Goal: Information Seeking & Learning: Learn about a topic

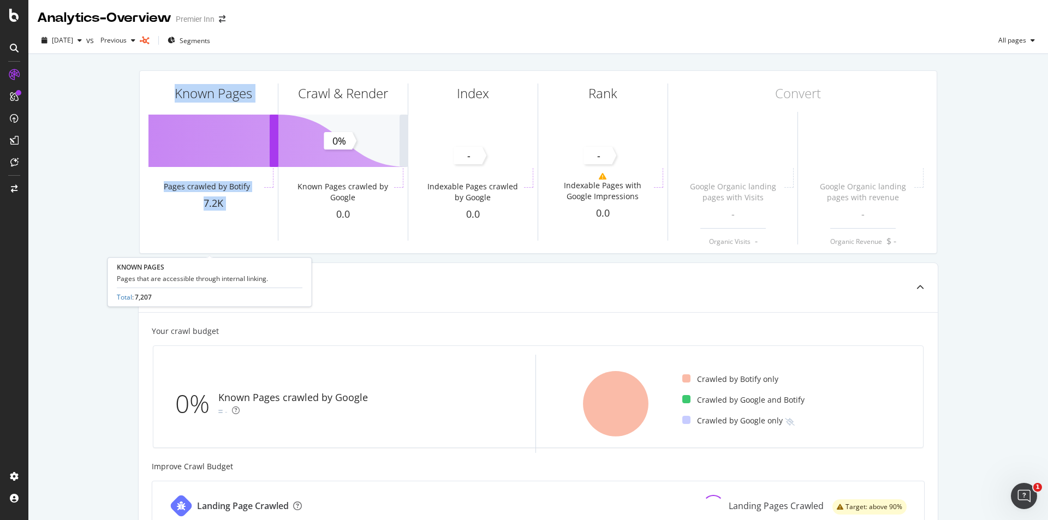
drag, startPoint x: 295, startPoint y: 76, endPoint x: 75, endPoint y: 138, distance: 228.5
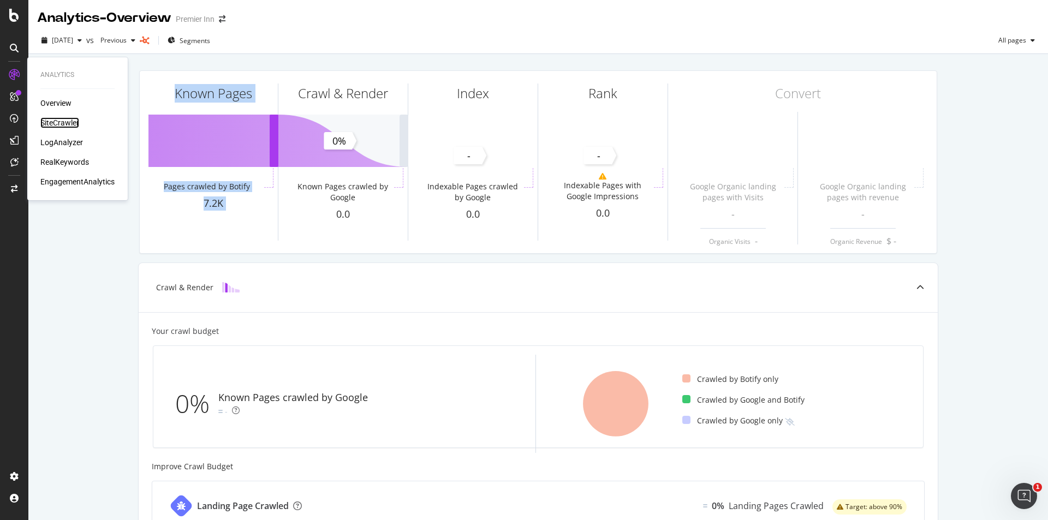
click at [63, 123] on div "SiteCrawler" at bounding box center [59, 122] width 39 height 11
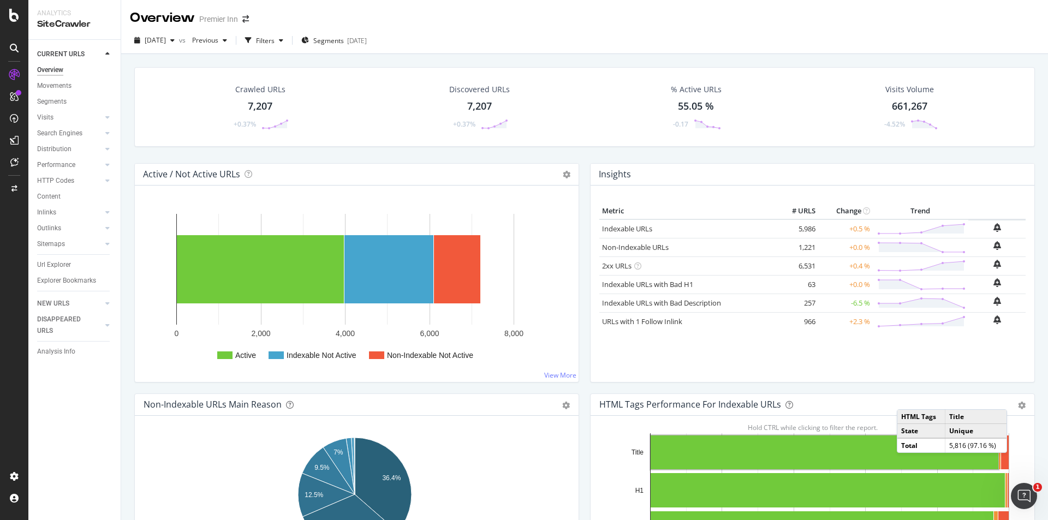
click at [969, 228] on td at bounding box center [997, 228] width 57 height 16
click at [846, 227] on td "+0.5 %" at bounding box center [845, 228] width 55 height 19
click at [613, 230] on link "Indexable URLs" at bounding box center [627, 229] width 50 height 10
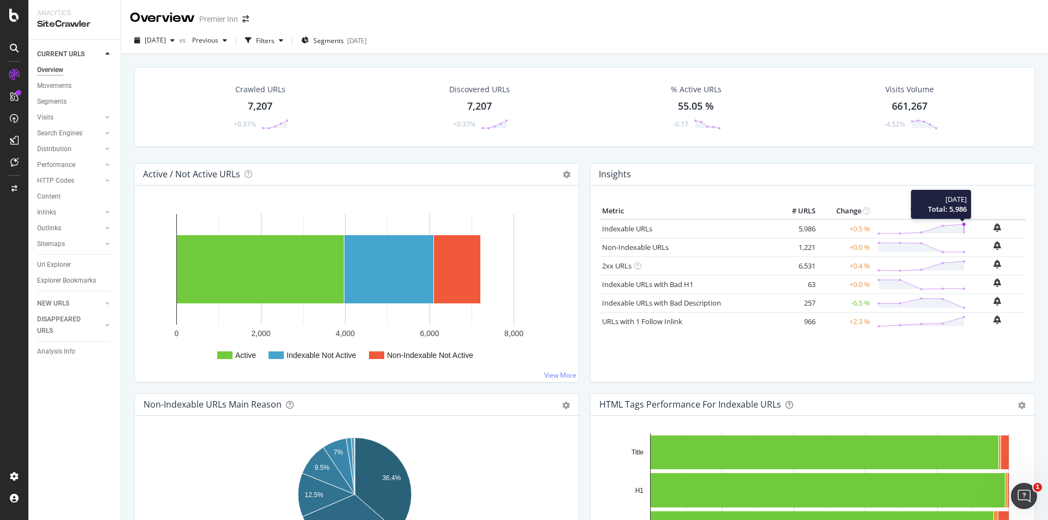
click at [963, 223] on circle at bounding box center [964, 224] width 3 height 3
click at [963, 224] on circle at bounding box center [964, 224] width 3 height 3
click at [937, 227] on polygon at bounding box center [921, 228] width 85 height 9
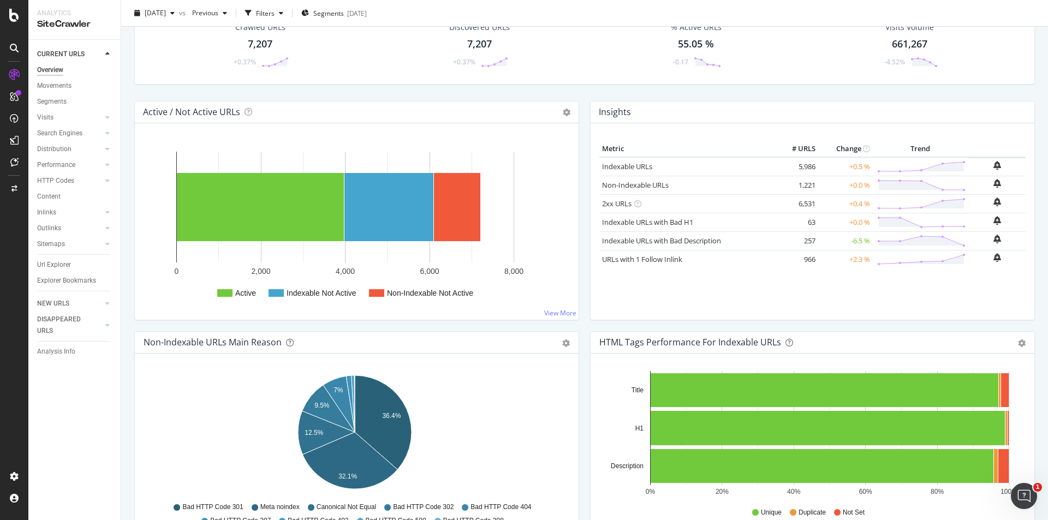
click at [854, 168] on td "+0.5 %" at bounding box center [845, 166] width 55 height 19
click at [802, 170] on td "5,986" at bounding box center [797, 166] width 44 height 19
click at [61, 84] on div "Movements" at bounding box center [54, 85] width 34 height 11
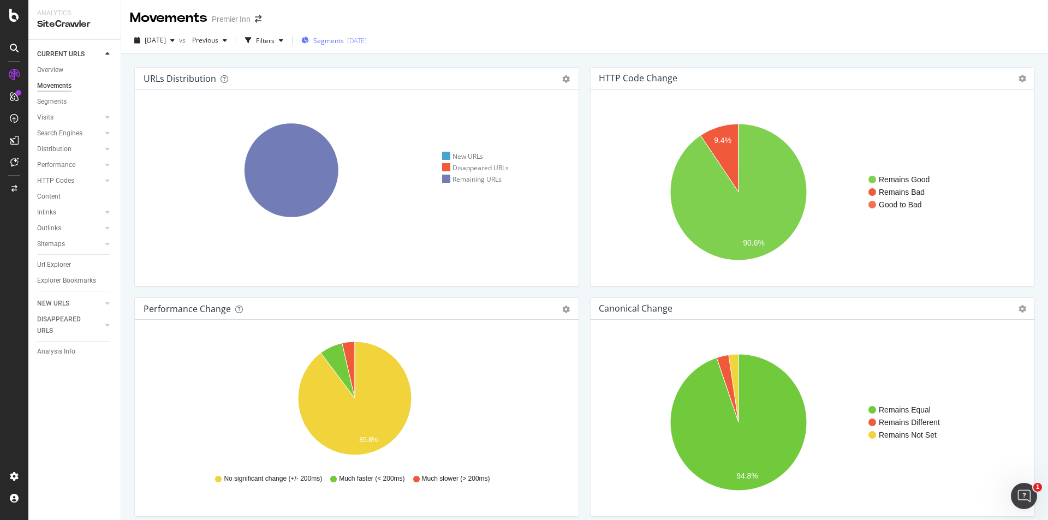
click at [344, 41] on span "Segments" at bounding box center [328, 40] width 31 height 9
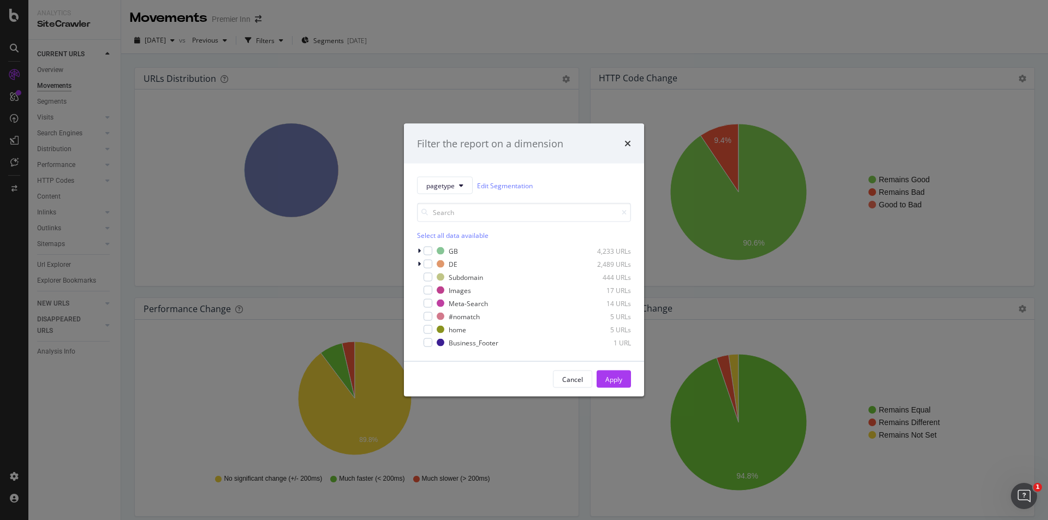
click at [382, 69] on div "Filter the report on a dimension pagetype Edit Segmentation Select all data ava…" at bounding box center [524, 260] width 1048 height 520
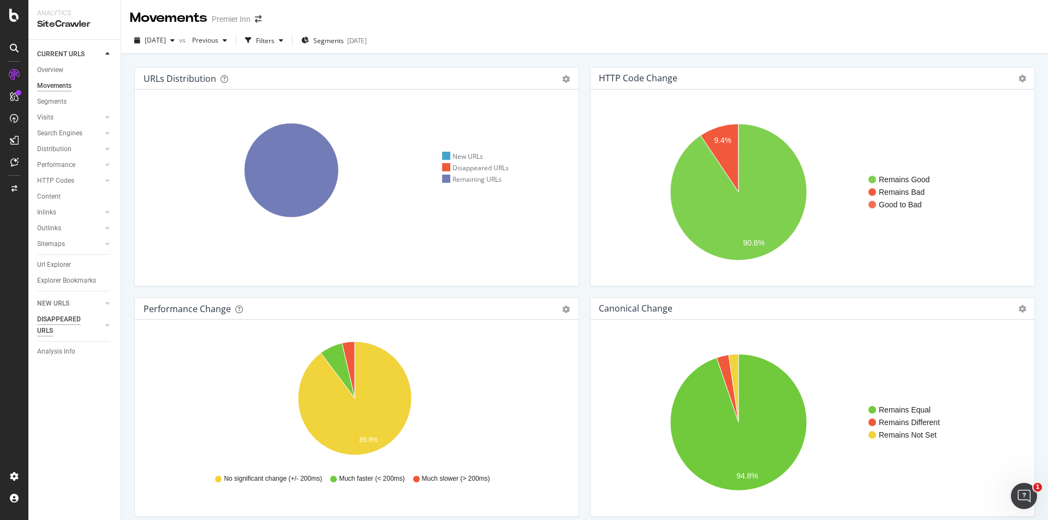
click at [49, 301] on div "NEW URLS" at bounding box center [53, 303] width 32 height 11
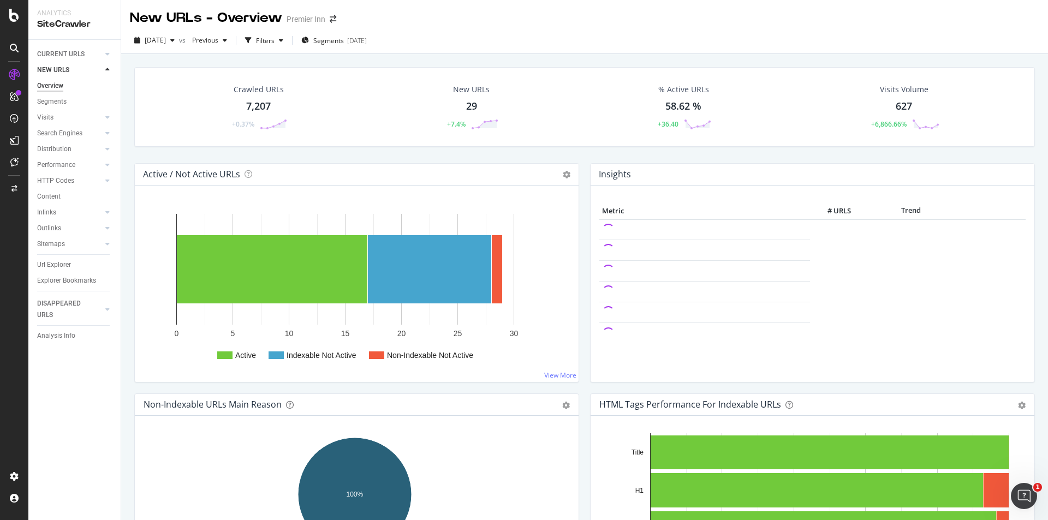
click at [108, 69] on icon at bounding box center [107, 70] width 4 height 7
click at [108, 70] on icon at bounding box center [107, 70] width 4 height 7
click at [50, 101] on div "Segments" at bounding box center [51, 101] width 29 height 11
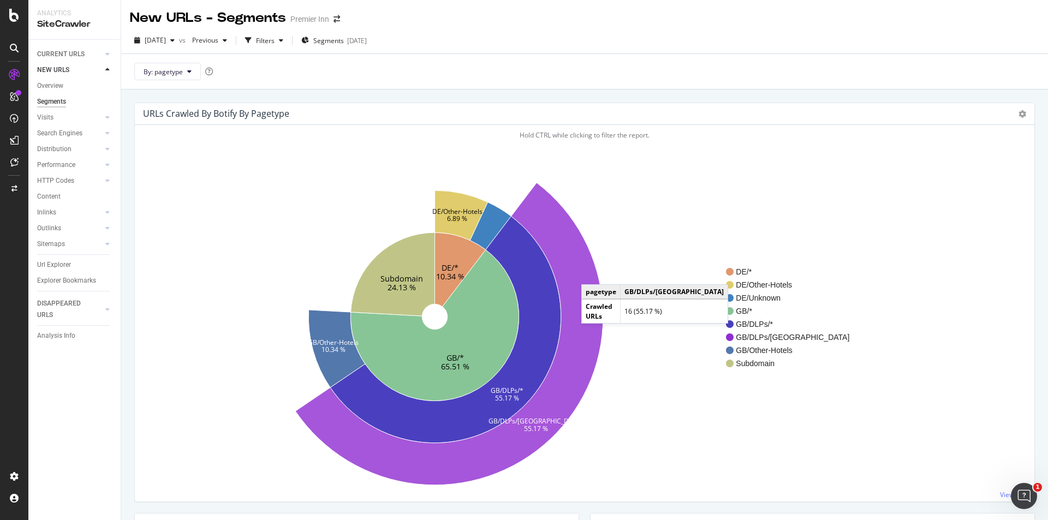
click at [592, 274] on icon at bounding box center [449, 334] width 308 height 302
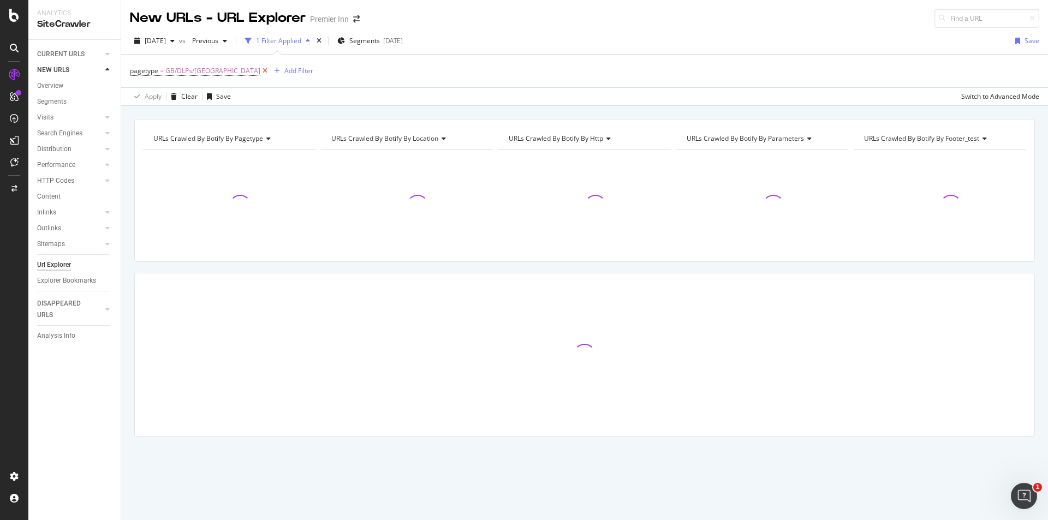
click at [260, 69] on icon at bounding box center [264, 71] width 9 height 11
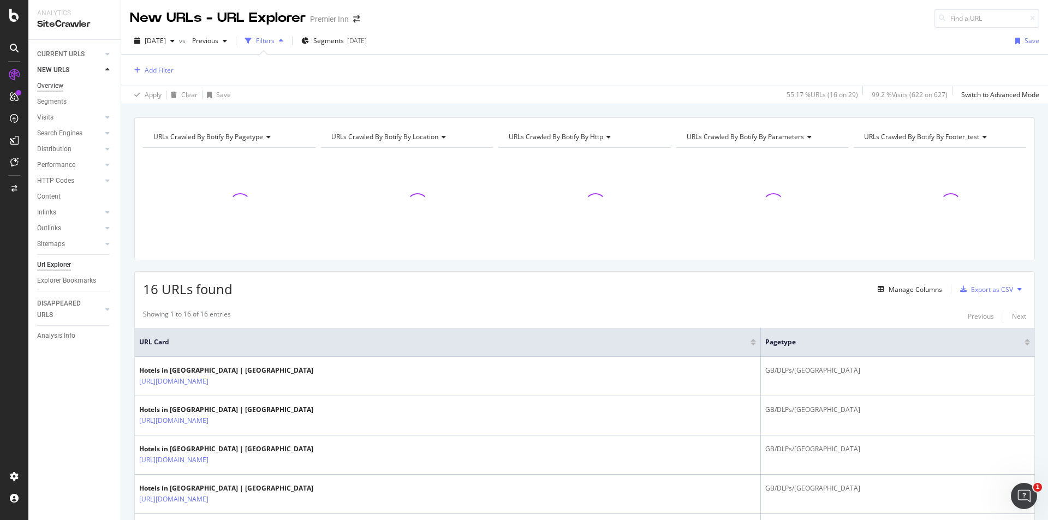
click at [54, 85] on div "Overview" at bounding box center [50, 85] width 26 height 11
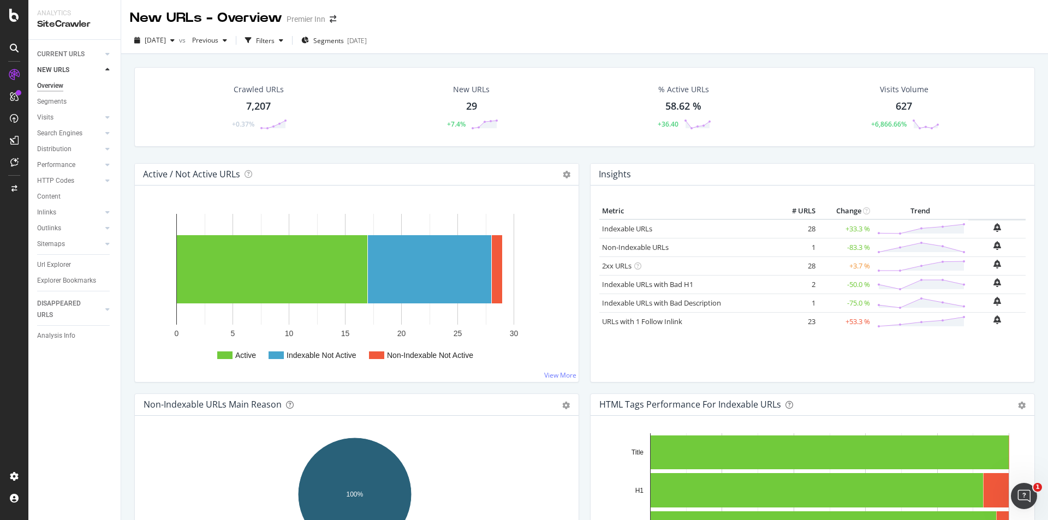
click at [108, 67] on icon at bounding box center [107, 70] width 4 height 7
click at [105, 56] on icon at bounding box center [107, 54] width 4 height 7
click at [51, 69] on div "Overview" at bounding box center [50, 69] width 26 height 11
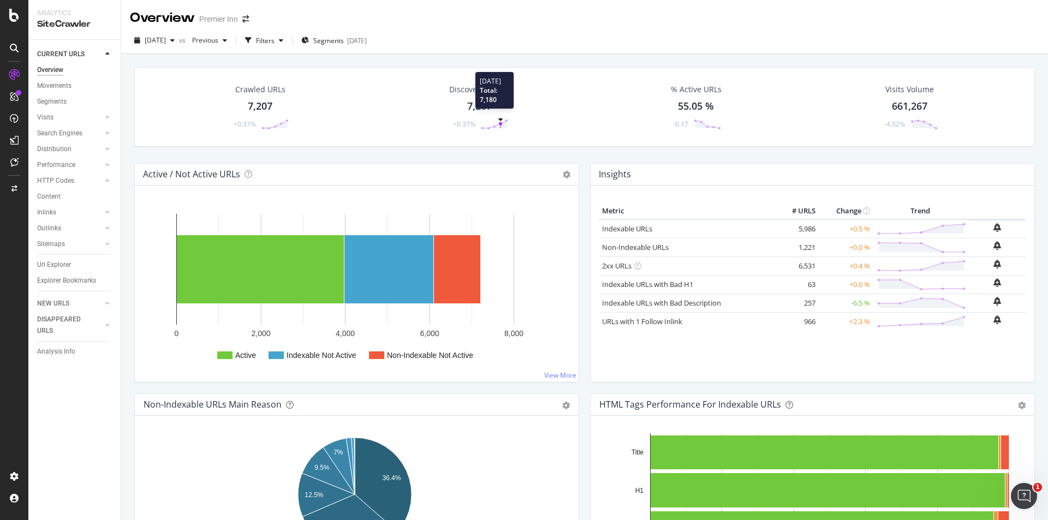
click at [501, 121] on icon at bounding box center [494, 124] width 27 height 11
click at [492, 127] on g at bounding box center [495, 125] width 26 height 10
click at [286, 120] on circle at bounding box center [287, 120] width 3 height 3
click at [265, 107] on div "7,207" at bounding box center [260, 106] width 25 height 14
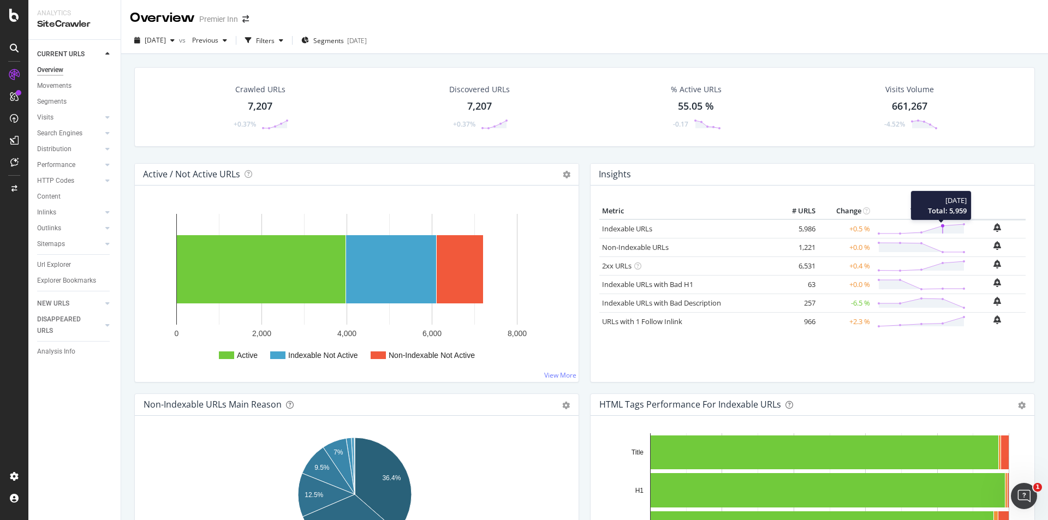
click at [941, 225] on circle at bounding box center [942, 225] width 3 height 3
click at [963, 223] on circle at bounding box center [964, 224] width 3 height 3
click at [963, 316] on circle at bounding box center [964, 317] width 3 height 3
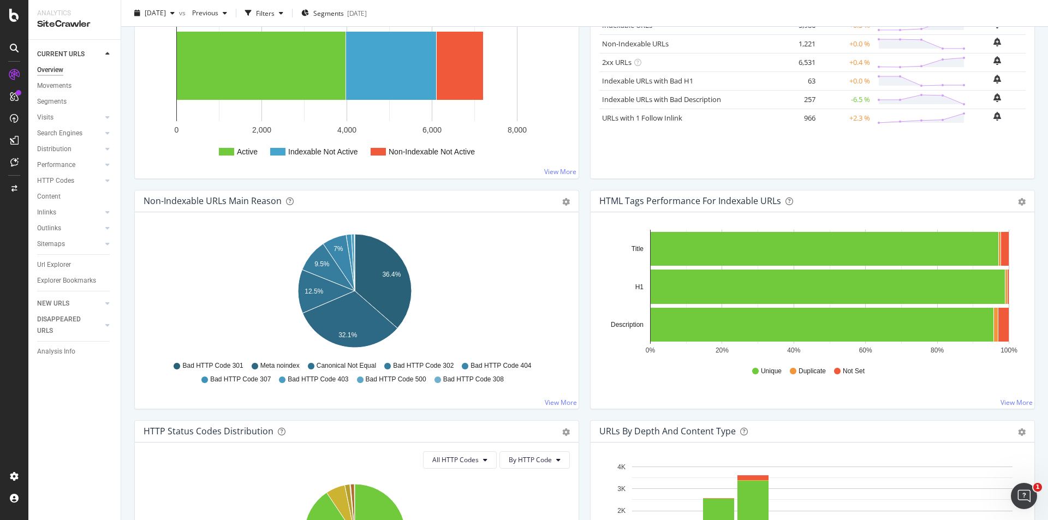
scroll to position [204, 0]
click at [68, 264] on div "Url Explorer" at bounding box center [54, 264] width 34 height 11
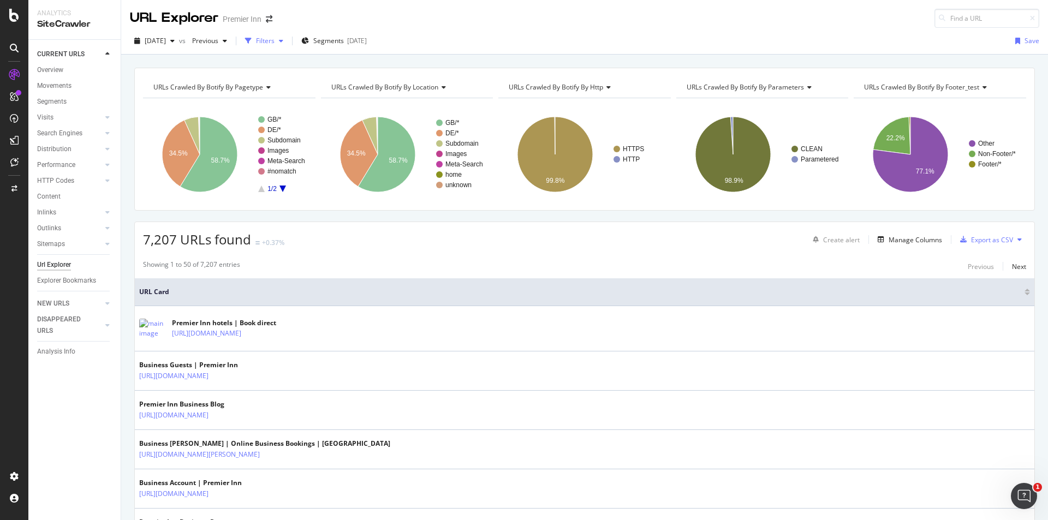
click at [288, 43] on div "button" at bounding box center [281, 41] width 13 height 7
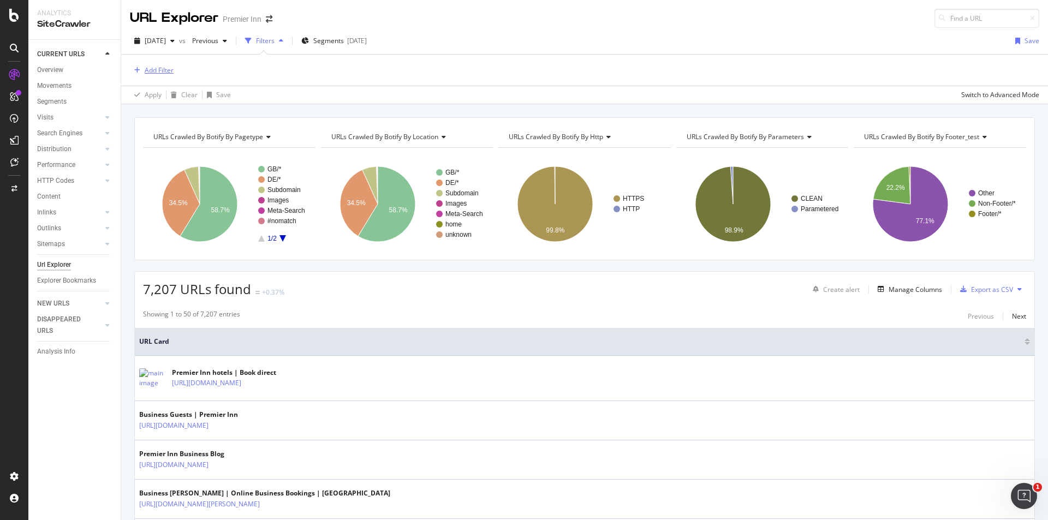
click at [160, 69] on div "Add Filter" at bounding box center [159, 70] width 29 height 9
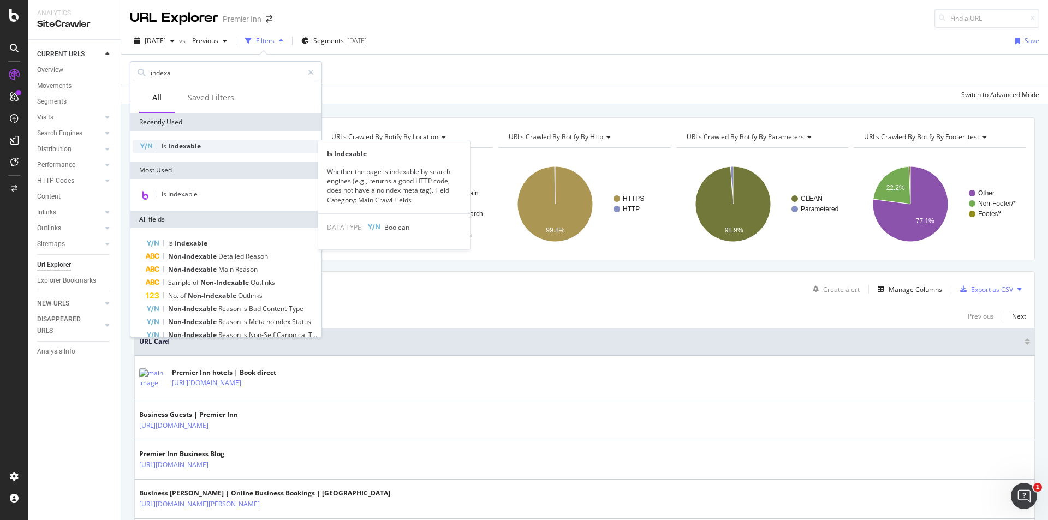
type input "indexa"
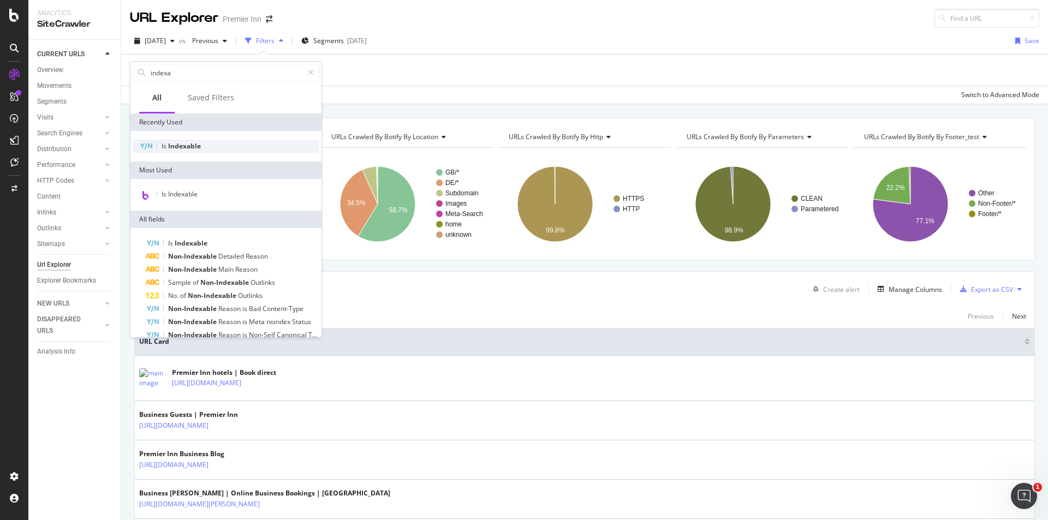
click at [176, 146] on span "Indexable" at bounding box center [184, 145] width 33 height 9
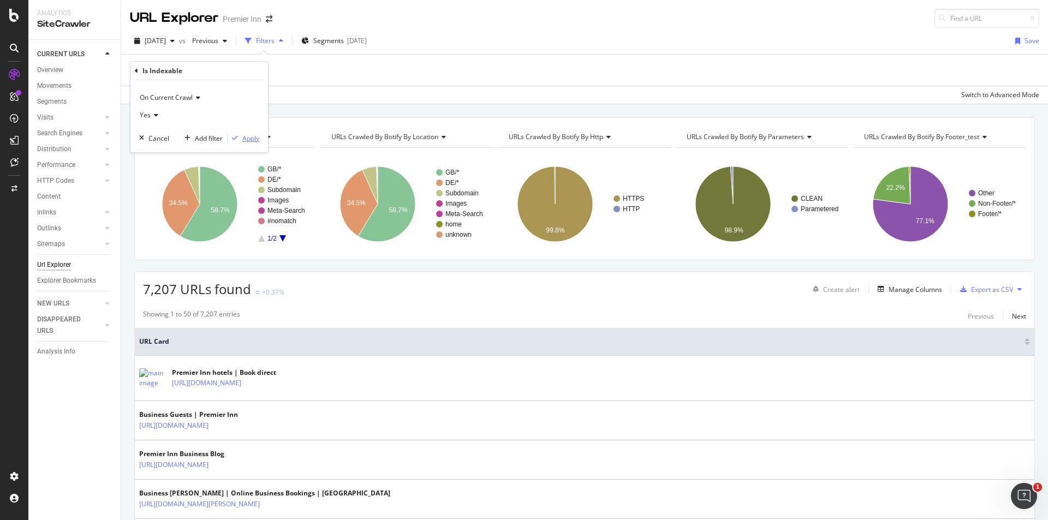
click at [256, 141] on div "Apply" at bounding box center [250, 138] width 17 height 9
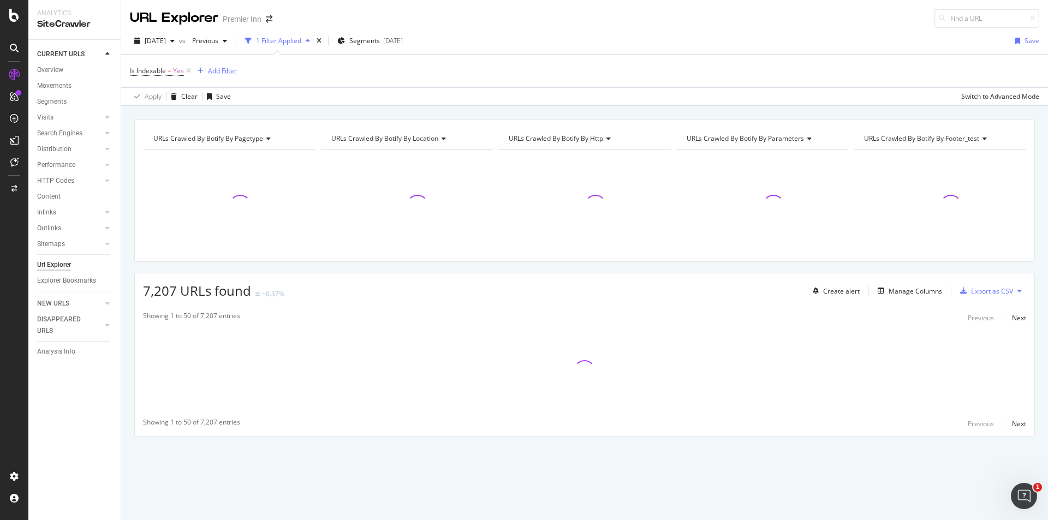
click at [215, 70] on div "Add Filter" at bounding box center [222, 70] width 29 height 9
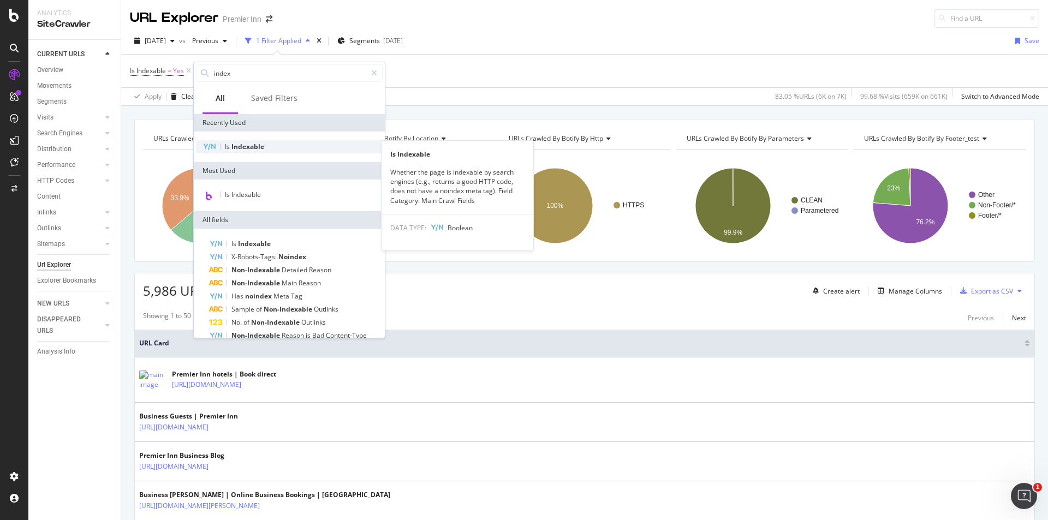
type input "index"
click at [244, 149] on span "Indexable" at bounding box center [248, 146] width 33 height 9
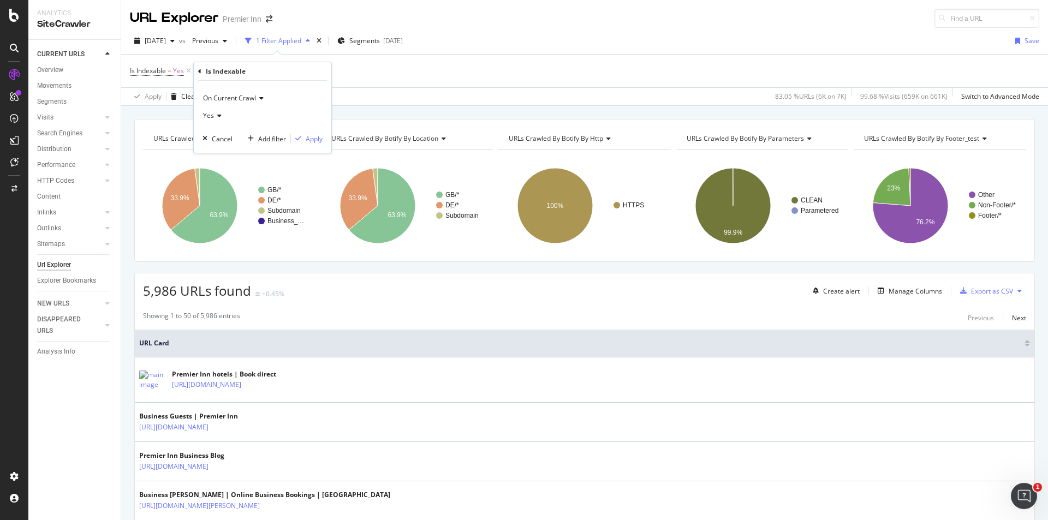
click at [236, 102] on span "On Current Crawl" at bounding box center [229, 97] width 53 height 9
click at [228, 150] on span "Diff Between Crawls" at bounding box center [239, 149] width 62 height 9
click at [222, 118] on span "Equal to" at bounding box center [215, 115] width 25 height 9
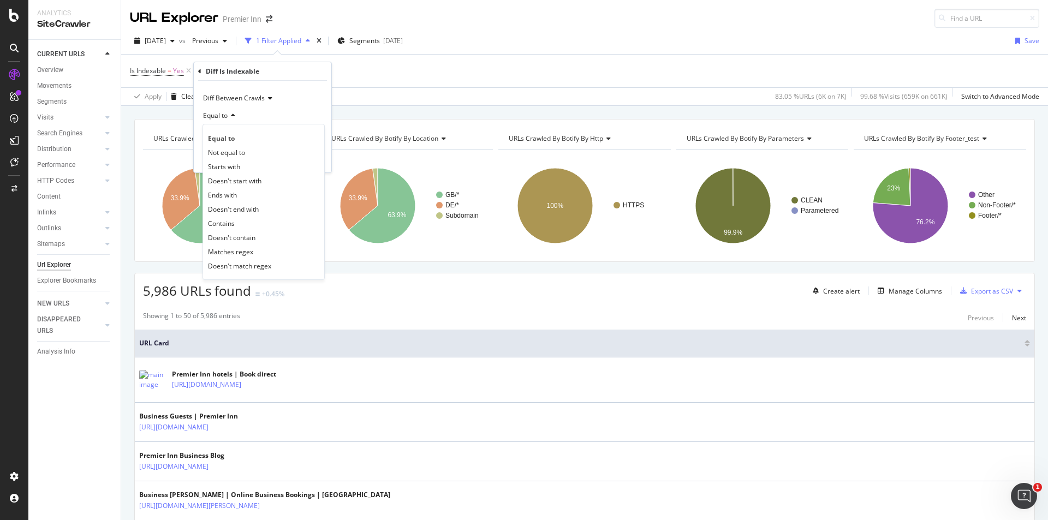
click at [249, 96] on span "Diff Between Crawls" at bounding box center [234, 97] width 62 height 9
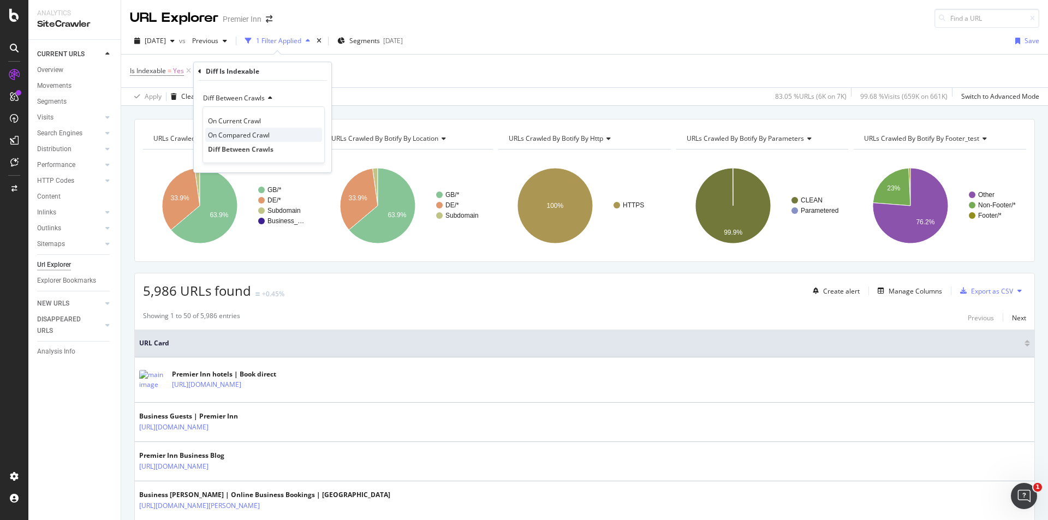
click at [232, 133] on span "On Compared Crawl" at bounding box center [239, 134] width 62 height 9
click at [211, 114] on span "Yes" at bounding box center [208, 115] width 11 height 9
click at [214, 153] on span "No" at bounding box center [212, 152] width 9 height 9
click at [314, 137] on div "Apply" at bounding box center [314, 138] width 17 height 9
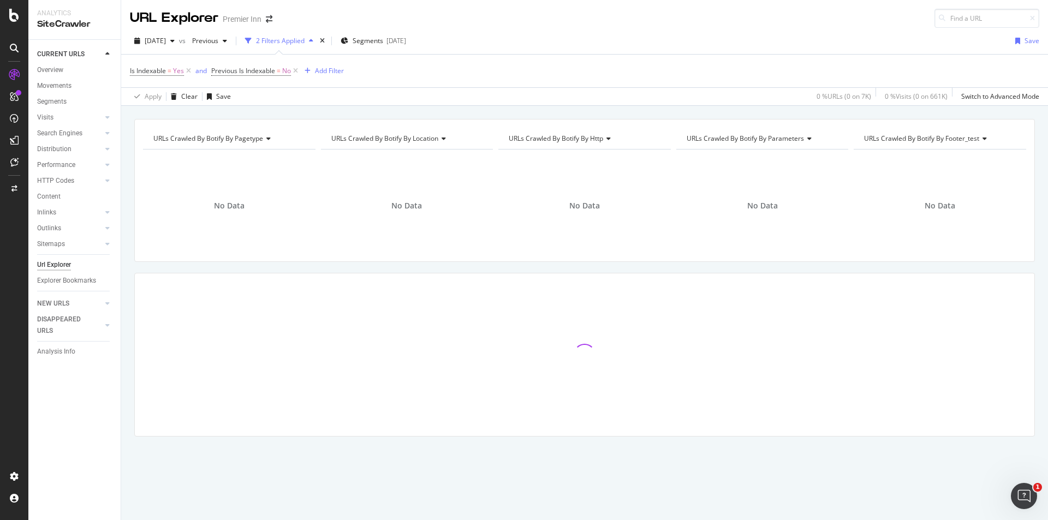
click at [110, 54] on div at bounding box center [107, 54] width 11 height 11
click at [105, 70] on icon at bounding box center [107, 70] width 4 height 7
click at [52, 85] on div "Overview" at bounding box center [50, 85] width 26 height 11
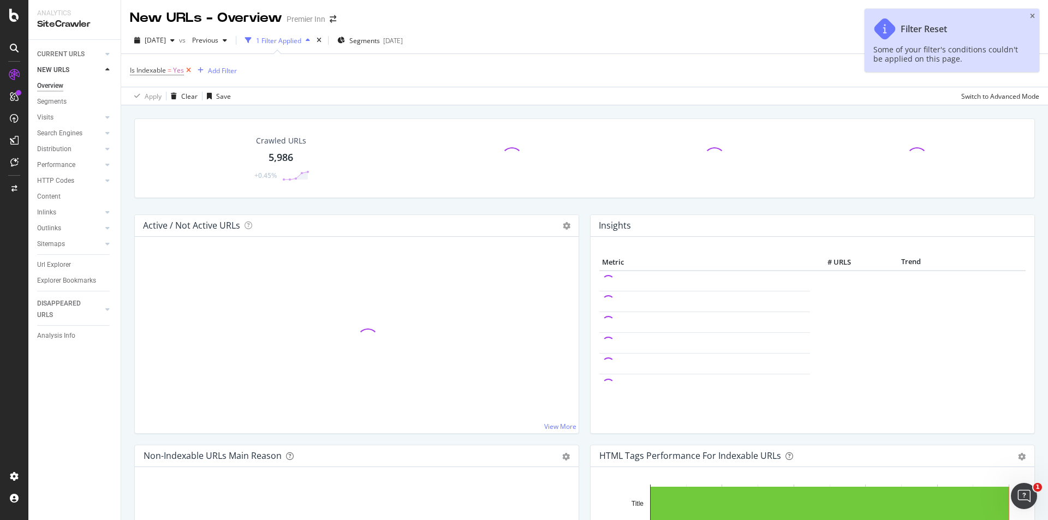
click at [191, 69] on icon at bounding box center [188, 70] width 9 height 11
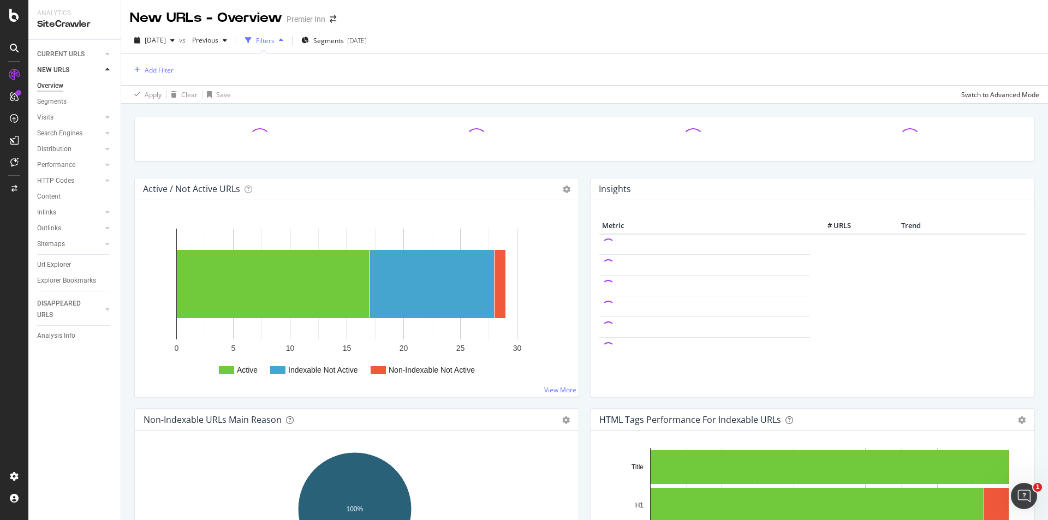
click at [106, 70] on icon at bounding box center [107, 70] width 4 height 7
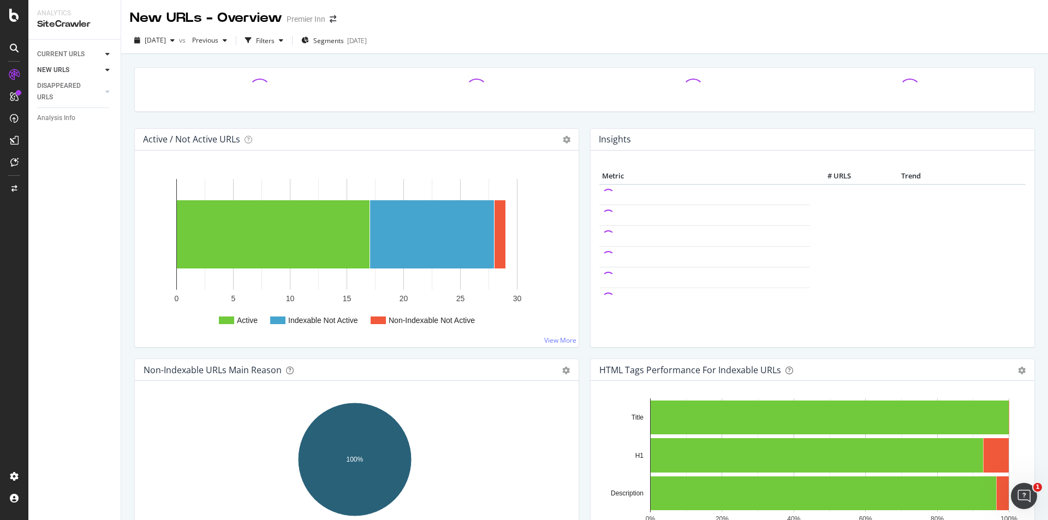
click at [108, 52] on icon at bounding box center [107, 54] width 4 height 7
click at [61, 84] on div "Movements" at bounding box center [54, 85] width 34 height 11
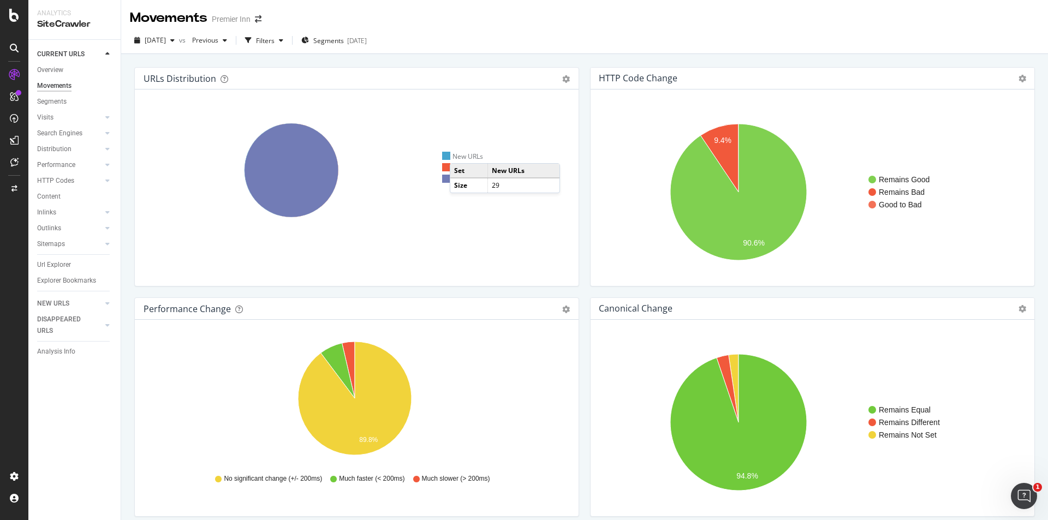
click at [461, 152] on div "New URLs" at bounding box center [462, 156] width 41 height 9
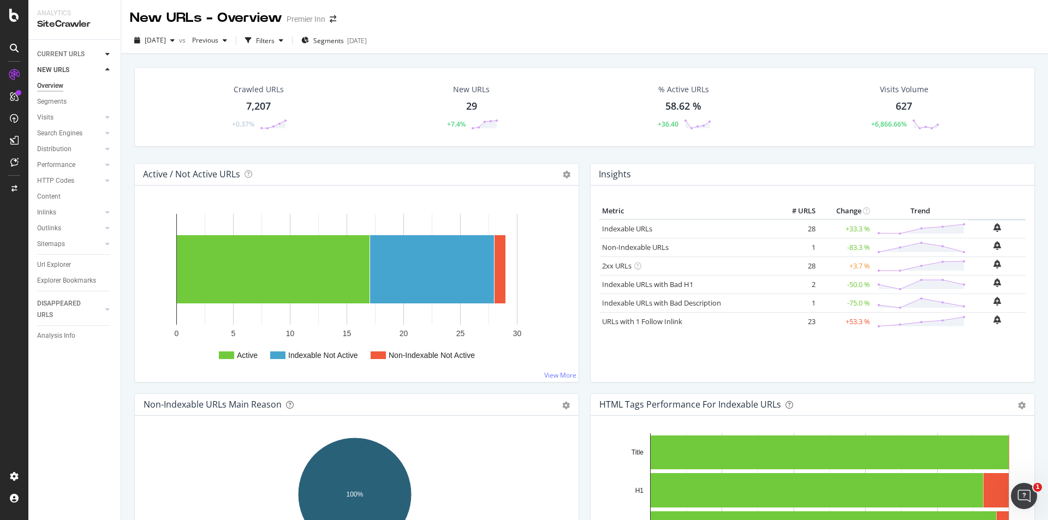
click at [107, 55] on icon at bounding box center [107, 54] width 4 height 7
drag, startPoint x: 56, startPoint y: 88, endPoint x: 112, endPoint y: 79, distance: 56.4
click at [56, 87] on div "Movements" at bounding box center [54, 85] width 34 height 11
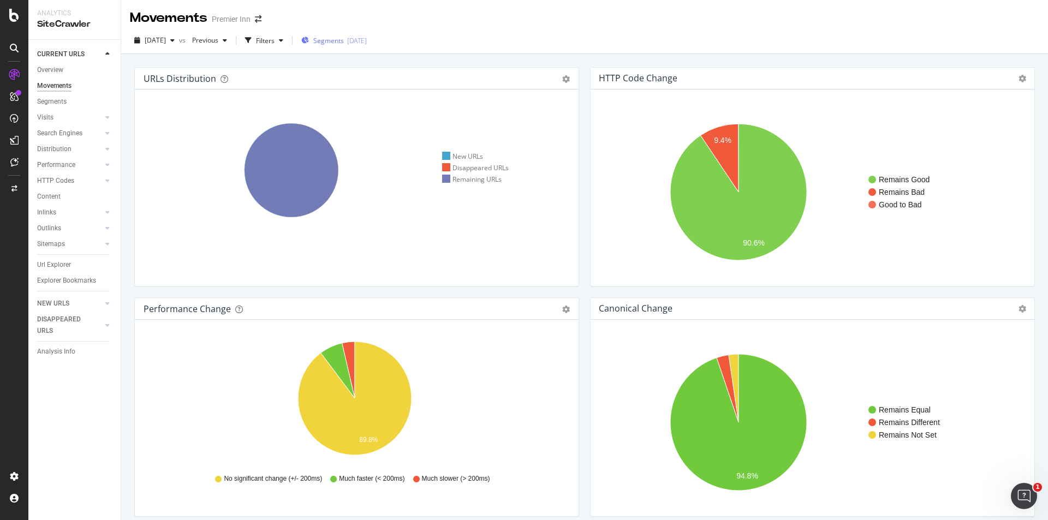
click at [344, 42] on span "Segments" at bounding box center [328, 40] width 31 height 9
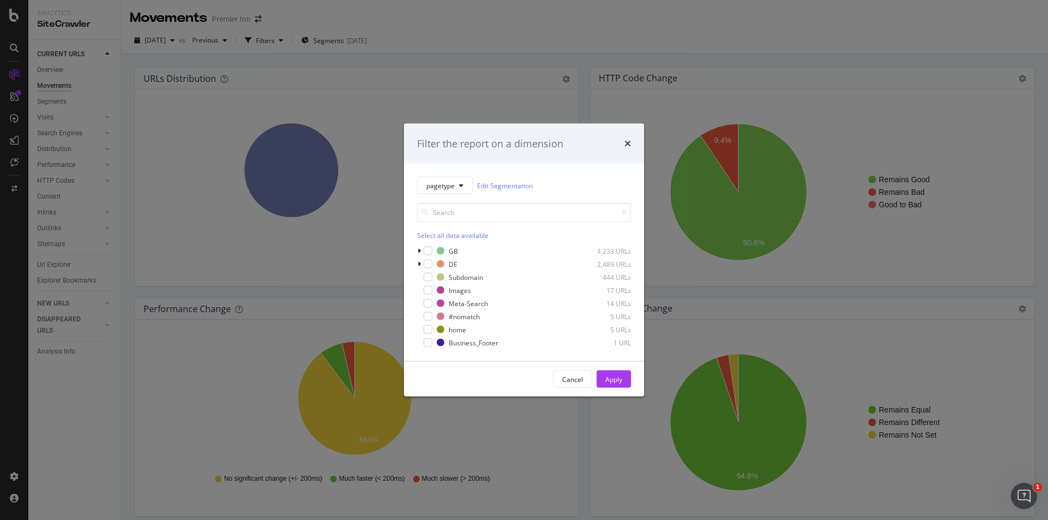
click at [433, 15] on div "Filter the report on a dimension pagetype Edit Segmentation Select all data ava…" at bounding box center [524, 260] width 1048 height 520
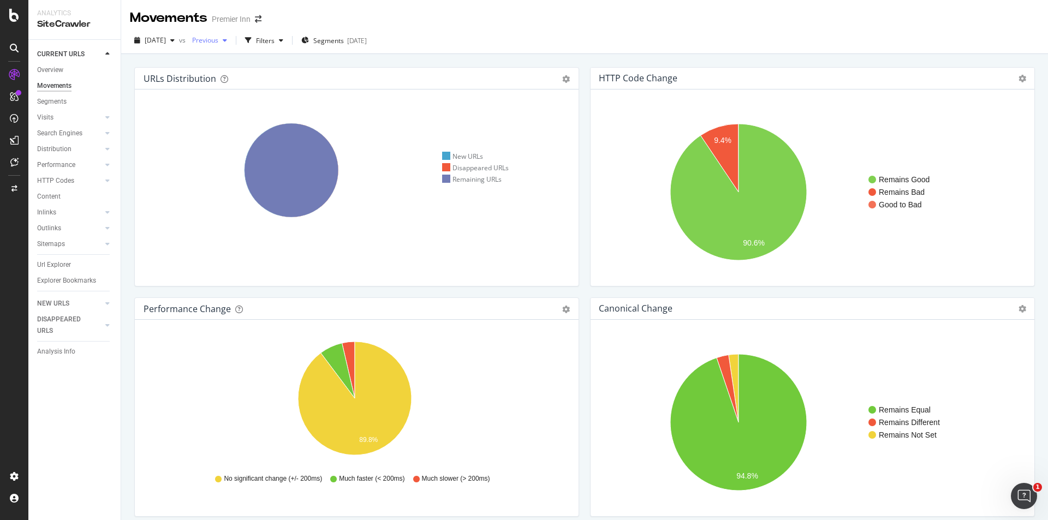
click at [218, 37] on span "Previous" at bounding box center [203, 39] width 31 height 9
click at [265, 130] on div "[DATE]" at bounding box center [243, 127] width 61 height 10
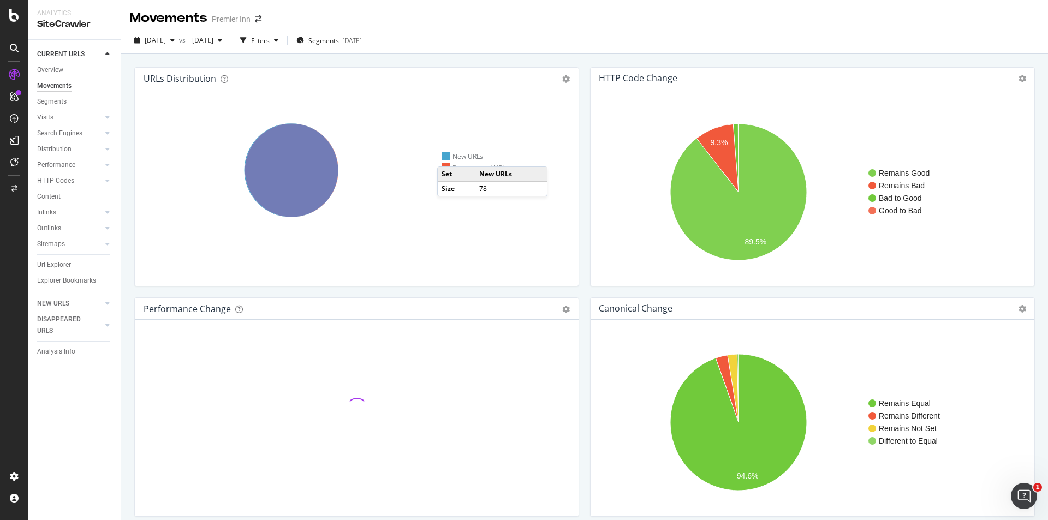
click at [448, 156] on div "New URLs" at bounding box center [462, 156] width 41 height 9
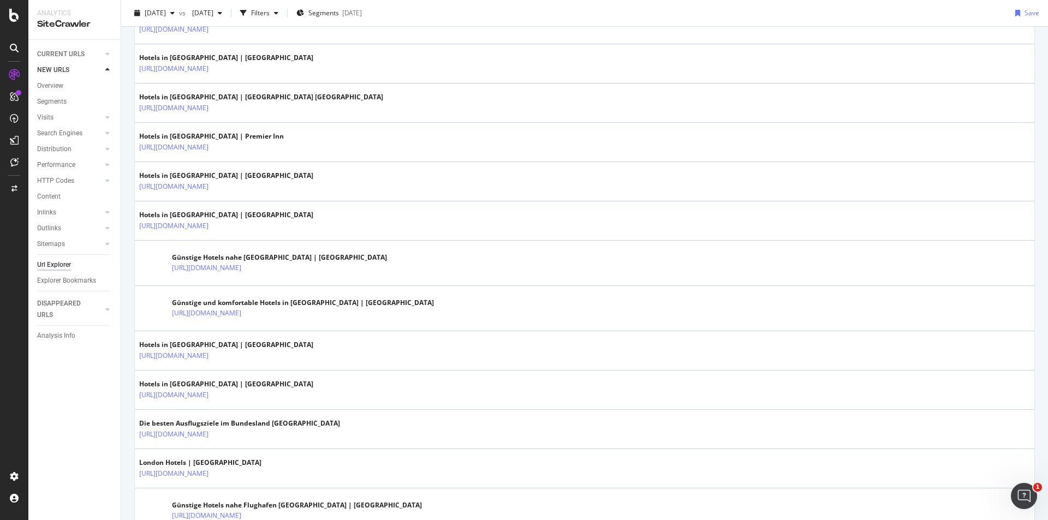
scroll to position [1362, 0]
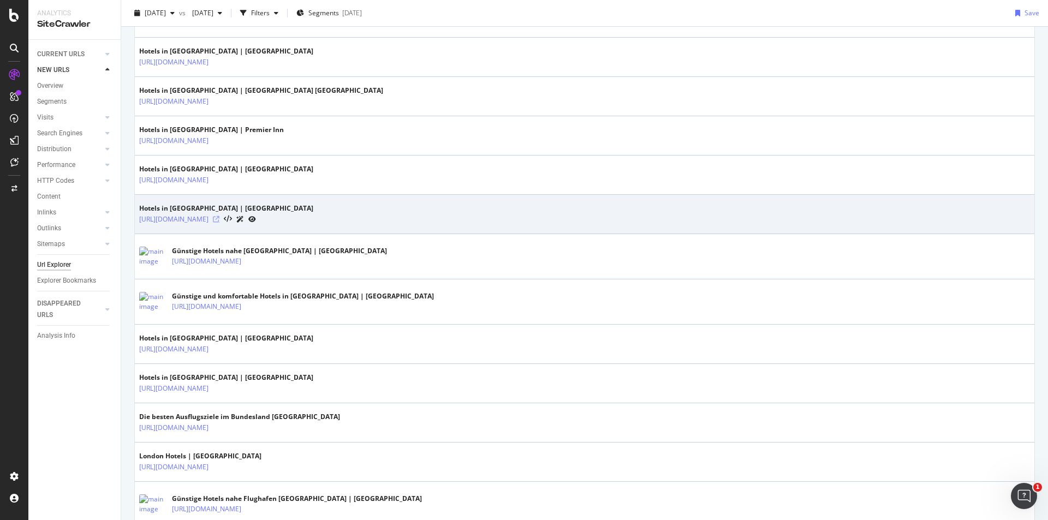
click at [219, 221] on icon at bounding box center [216, 219] width 7 height 7
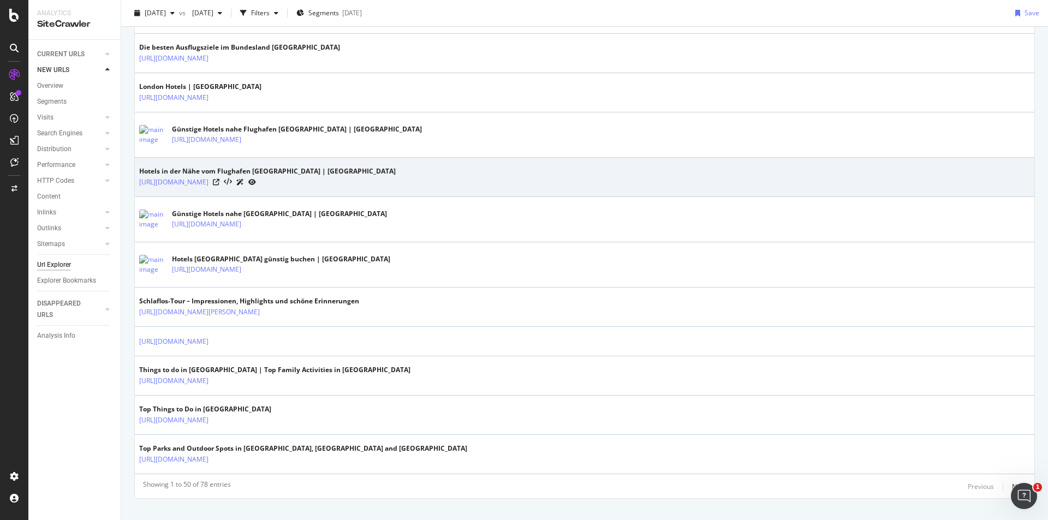
scroll to position [1748, 0]
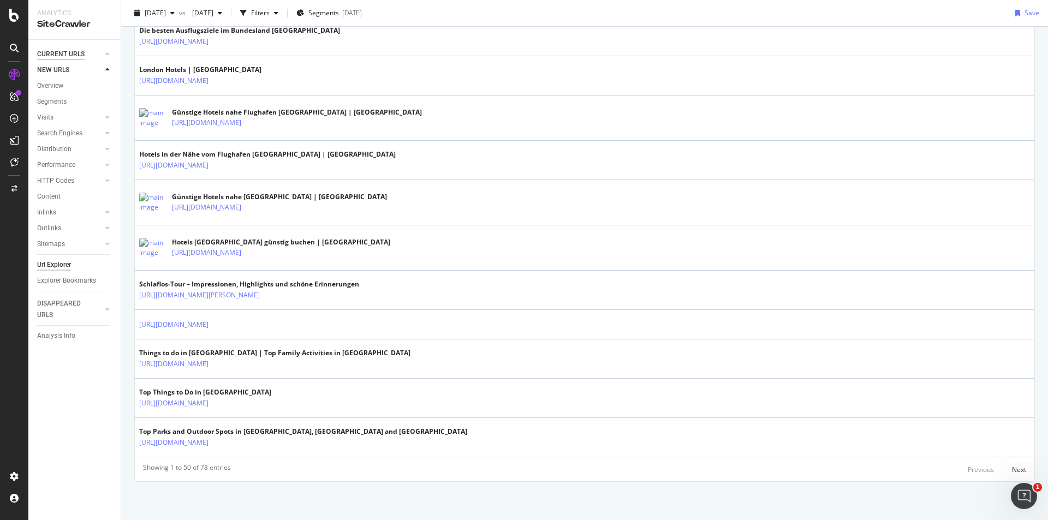
click at [60, 51] on div "CURRENT URLS" at bounding box center [61, 54] width 48 height 11
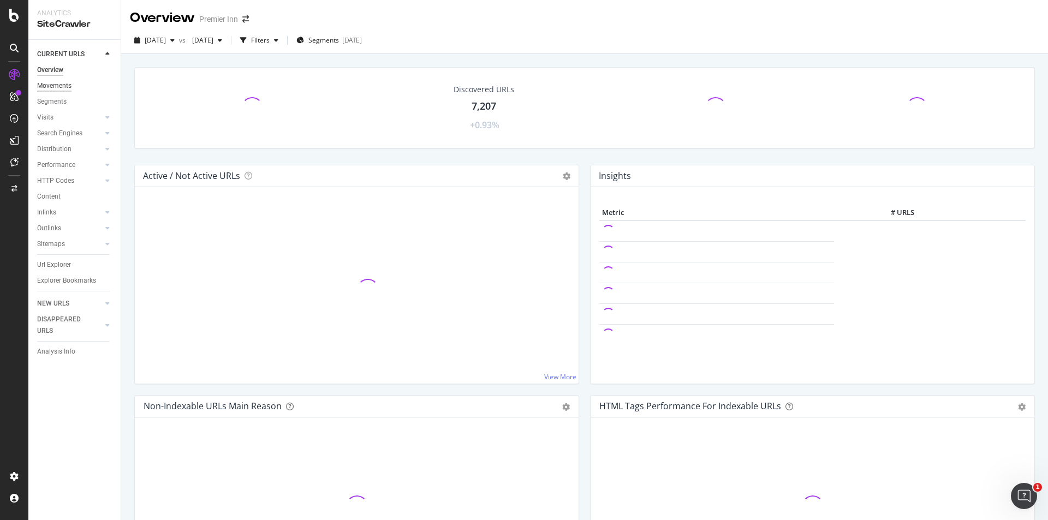
click at [49, 87] on div "Movements" at bounding box center [54, 85] width 34 height 11
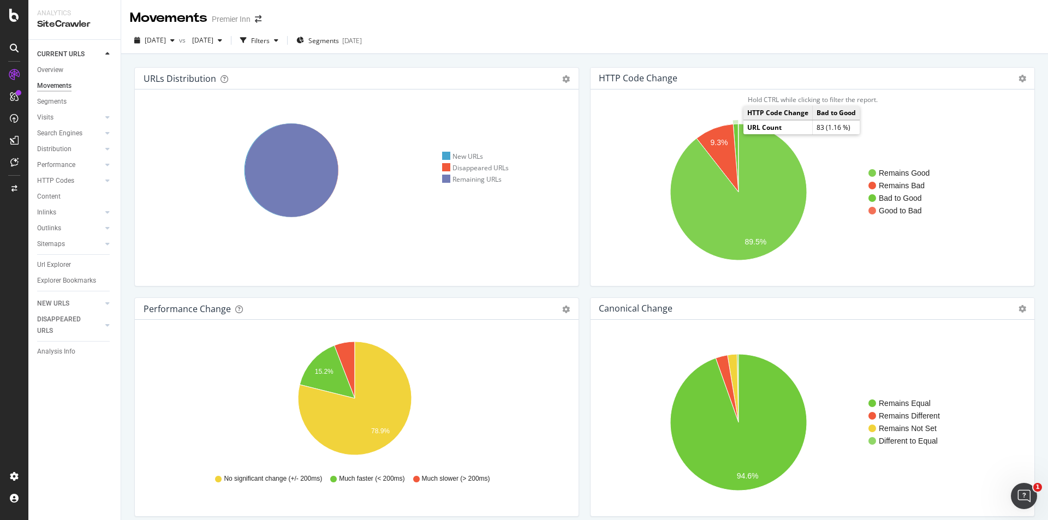
click at [733, 134] on icon "A chart." at bounding box center [735, 158] width 5 height 68
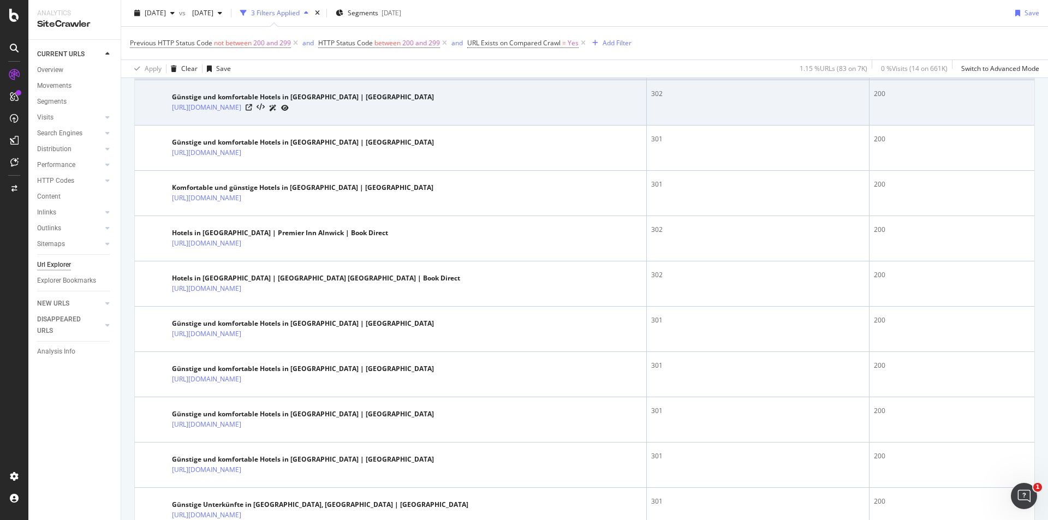
scroll to position [279, 0]
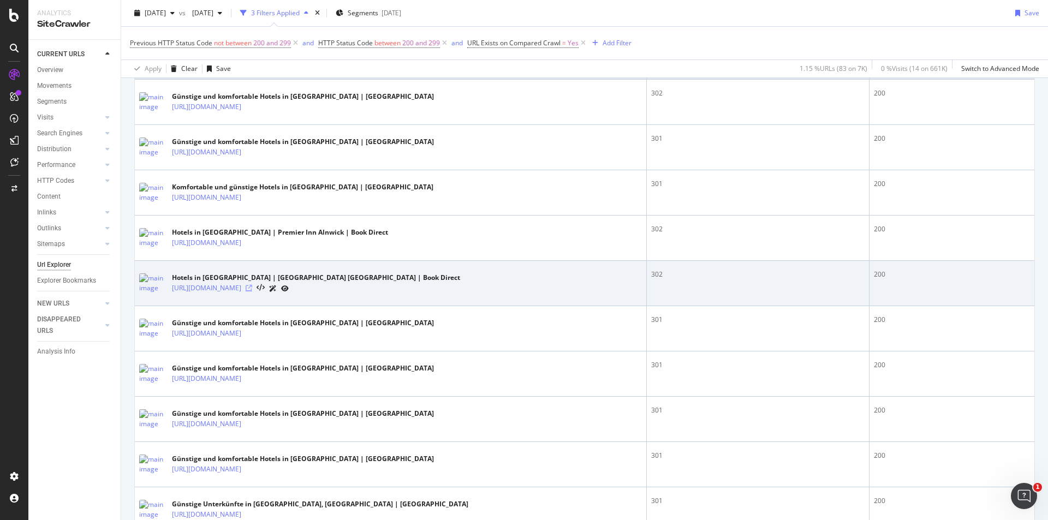
click at [252, 290] on icon at bounding box center [249, 288] width 7 height 7
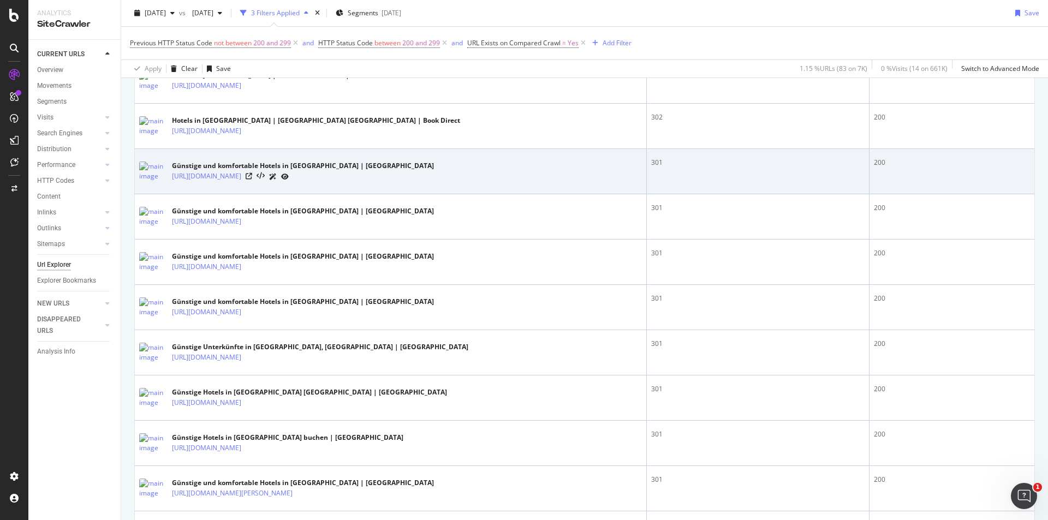
scroll to position [437, 0]
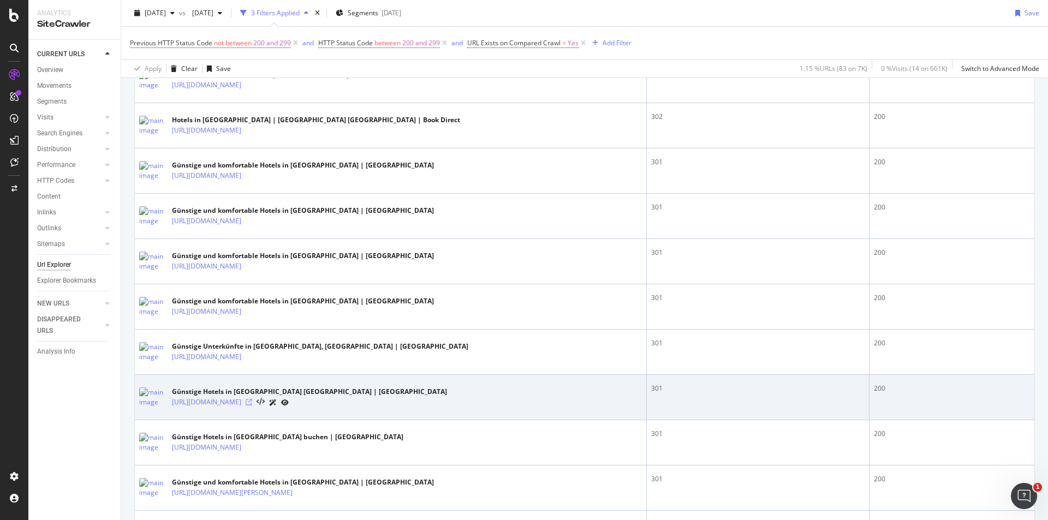
click at [252, 401] on icon at bounding box center [249, 402] width 7 height 7
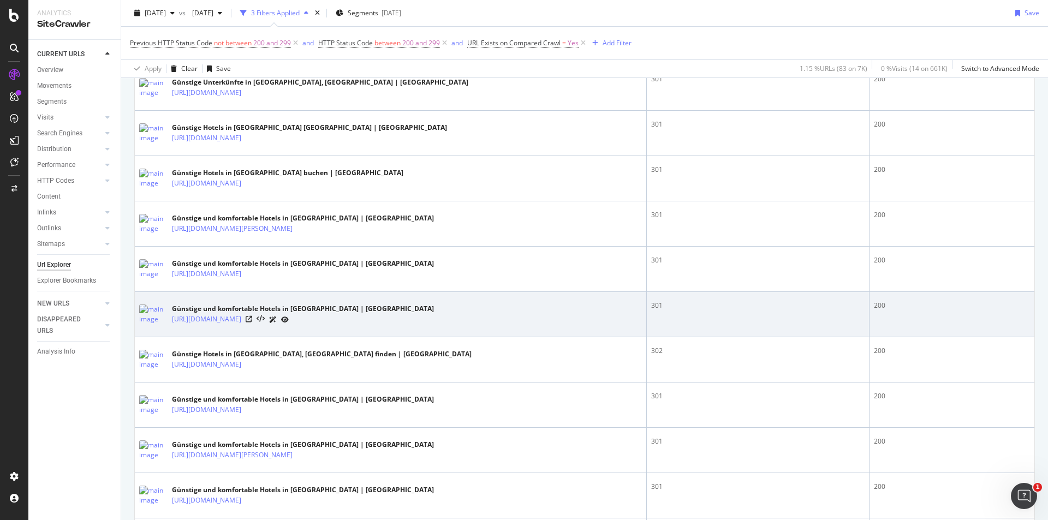
scroll to position [702, 0]
